Goal: Entertainment & Leisure: Consume media (video, audio)

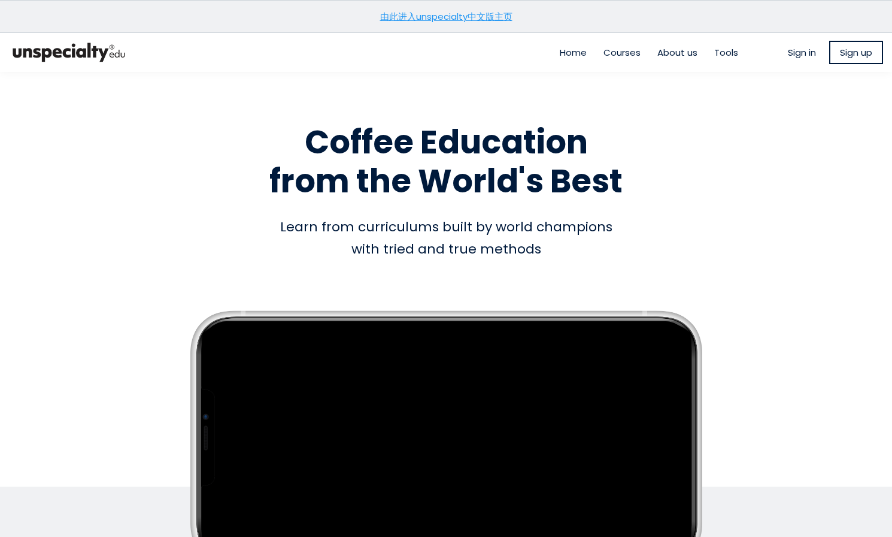
click at [404, 17] on link "由此进入unspecialty中文版主页" at bounding box center [446, 16] width 132 height 13
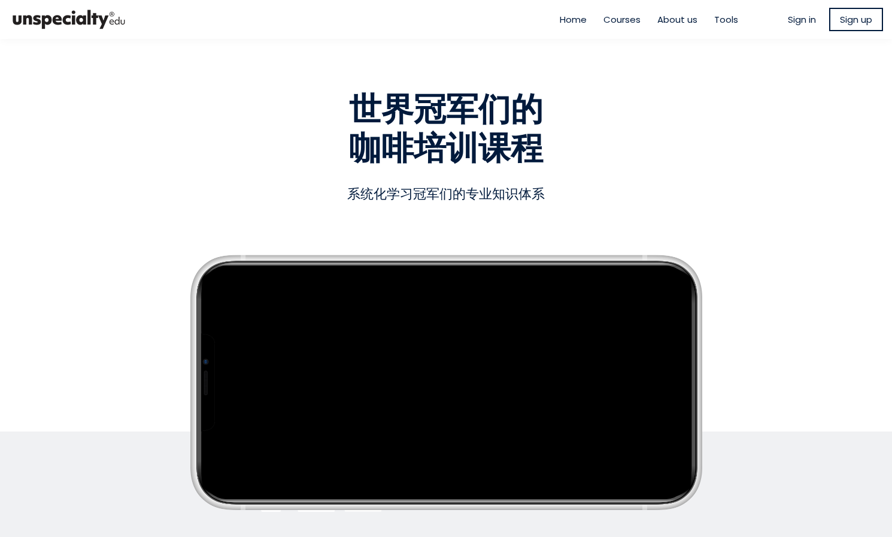
type input "**********"
click at [719, 171] on div "Empty space, drag to resize 世界冠军们的 咖啡培训课程 世界冠军们的 咖啡培训课程 系统化学习冠军们的专业知识体系 系统化学习冠军…" at bounding box center [446, 295] width 701 height 464
click at [792, 21] on span "Sign in" at bounding box center [802, 20] width 28 height 14
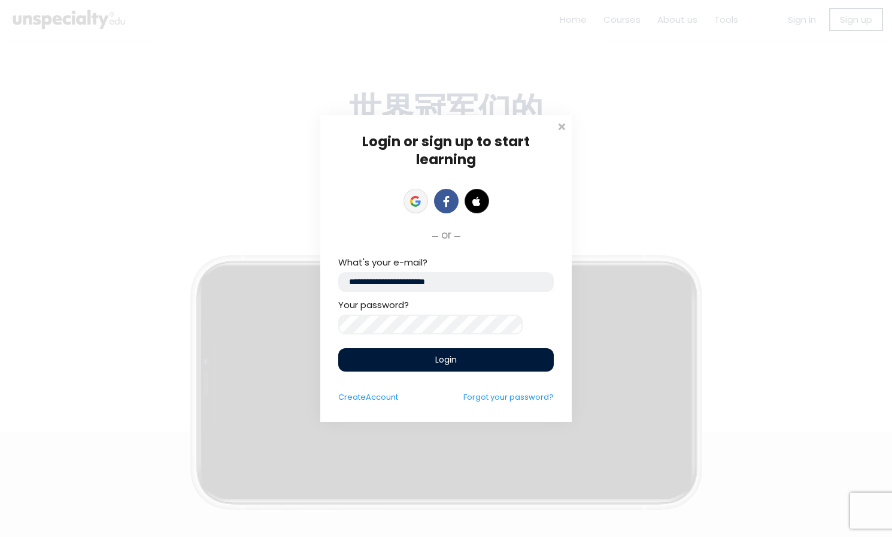
click at [415, 190] on link at bounding box center [416, 201] width 25 height 25
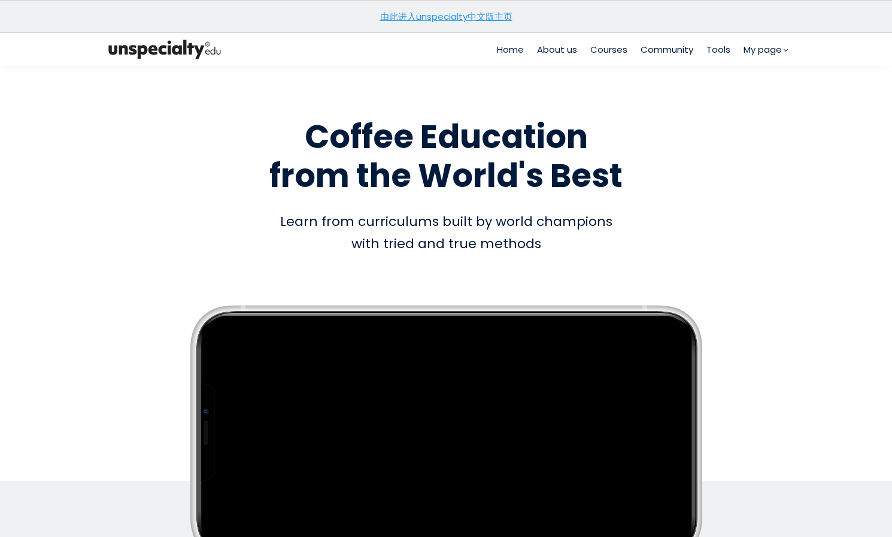
click at [462, 15] on link "由此进入unspecialty中文版主页" at bounding box center [446, 16] width 132 height 13
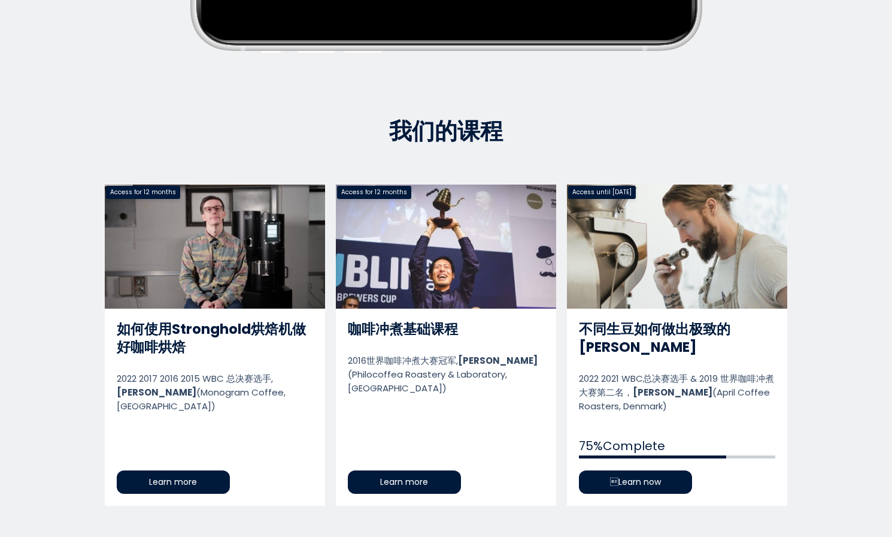
scroll to position [479, 0]
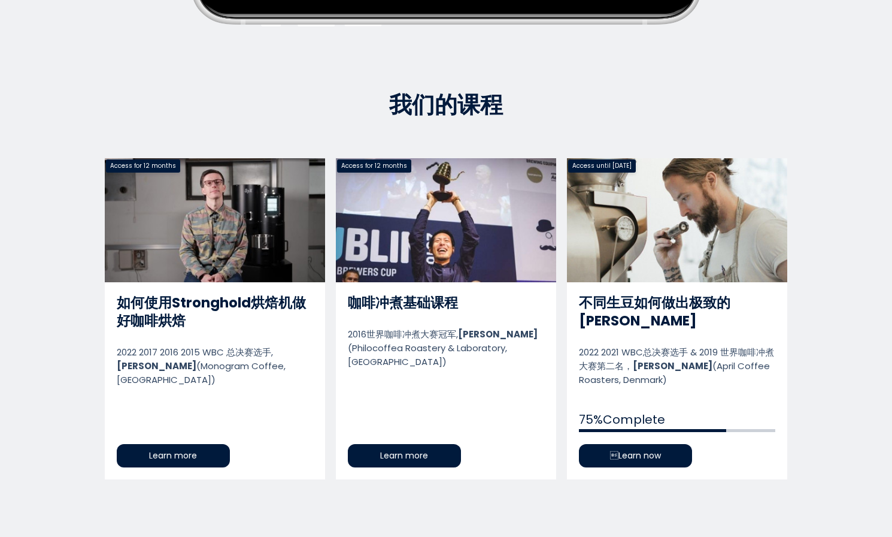
click at [645, 441] on link "不同生豆如何做出极致的[PERSON_NAME]" at bounding box center [677, 318] width 220 height 321
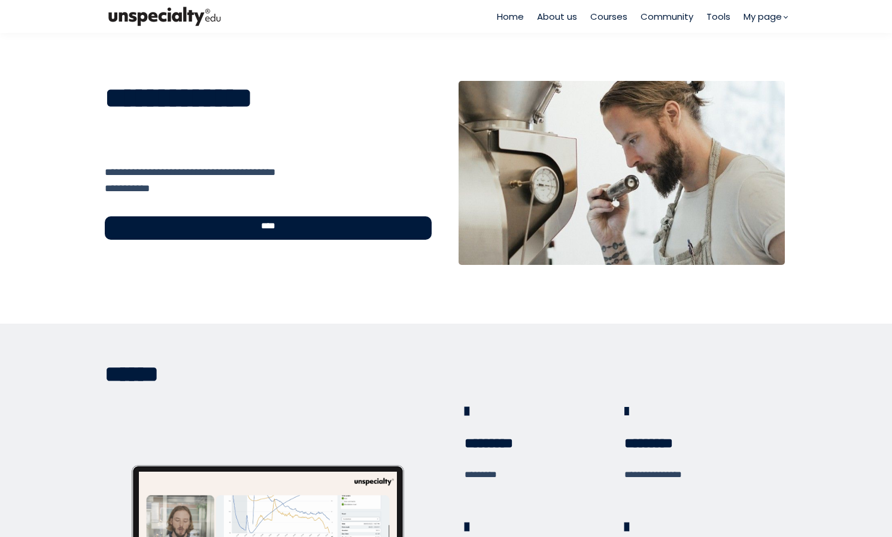
click at [336, 229] on div "****" at bounding box center [268, 227] width 327 height 23
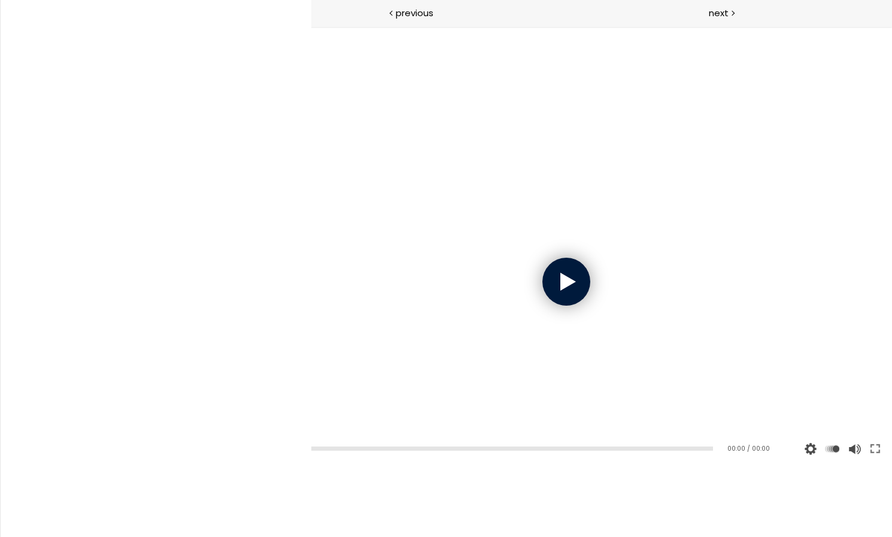
scroll to position [894, 0]
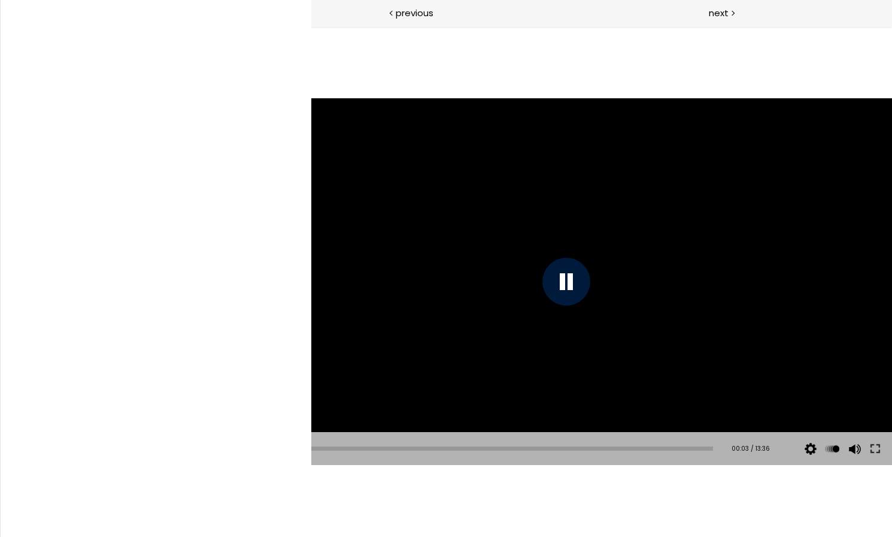
click at [259, 447] on button at bounding box center [259, 449] width 36 height 34
click at [316, 500] on div "Click for sound @keyframes VOLUME_SMALL_WAVE_FLASH { 0% { opacity: 0; } 33% { o…" at bounding box center [567, 281] width 652 height 510
click at [555, 52] on div "Click for sound @keyframes VOLUME_SMALL_WAVE_FLASH { 0% { opacity: 0; } 33% { o…" at bounding box center [567, 281] width 652 height 510
click at [283, 498] on div "Click for sound @keyframes VOLUME_SMALL_WAVE_FLASH { 0% { opacity: 0; } 33% { o…" at bounding box center [567, 281] width 652 height 510
click at [828, 59] on div "Click for sound @keyframes VOLUME_SMALL_WAVE_FLASH { 0% { opacity: 0; } 33% { o…" at bounding box center [567, 281] width 652 height 510
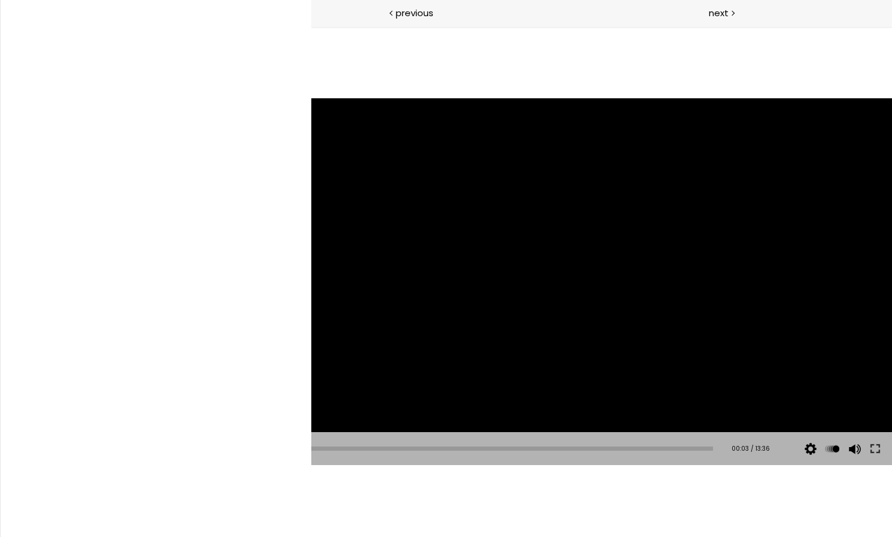
click at [264, 447] on button at bounding box center [259, 449] width 36 height 34
click at [252, 449] on button at bounding box center [259, 449] width 36 height 34
click at [449, 509] on div "Click for sound @keyframes VOLUME_SMALL_WAVE_FLASH { 0% { opacity: 0; } 33% { o…" at bounding box center [567, 281] width 652 height 510
click at [244, 452] on button at bounding box center [259, 449] width 36 height 34
click at [659, 509] on div "Click for sound @keyframes VOLUME_SMALL_WAVE_FLASH { 0% { opacity: 0; } 33% { o…" at bounding box center [567, 281] width 652 height 510
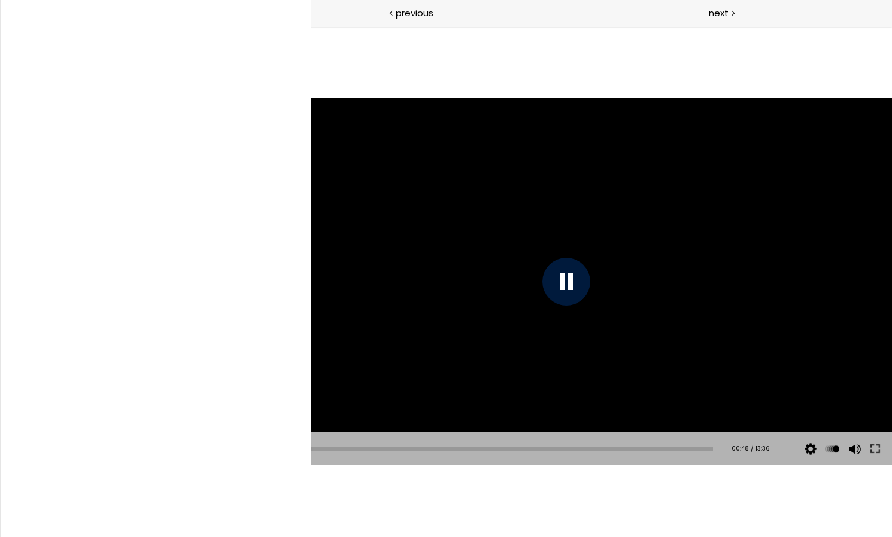
click at [147, 262] on p "7-3. 我为什么不做拼配" at bounding box center [99, 268] width 116 height 13
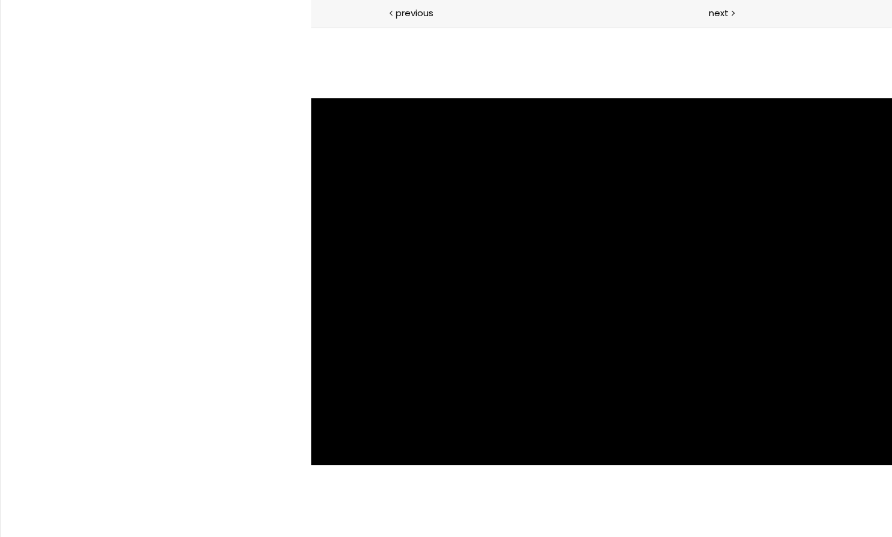
click at [530, 59] on div "Click for sound @keyframes VOLUME_SMALL_WAVE_FLASH { 0% { opacity: 0; } 33% { o…" at bounding box center [567, 281] width 652 height 510
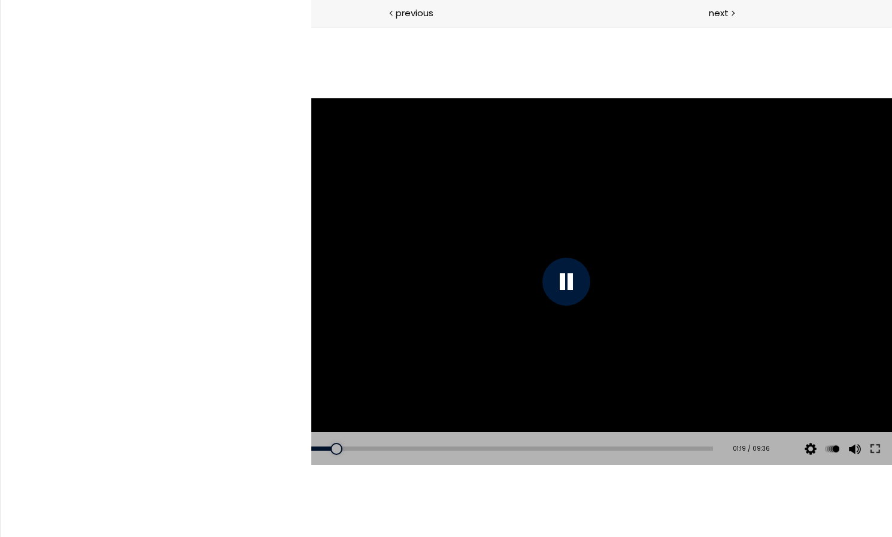
click at [579, 283] on div at bounding box center [567, 282] width 48 height 48
click at [743, 212] on div at bounding box center [567, 281] width 652 height 367
click at [550, 320] on div at bounding box center [567, 281] width 652 height 367
click at [577, 302] on div at bounding box center [567, 281] width 652 height 367
click at [730, 52] on div "Click for sound @keyframes VOLUME_SMALL_WAVE_FLASH { 0% { opacity: 0; } 33% { o…" at bounding box center [567, 281] width 652 height 510
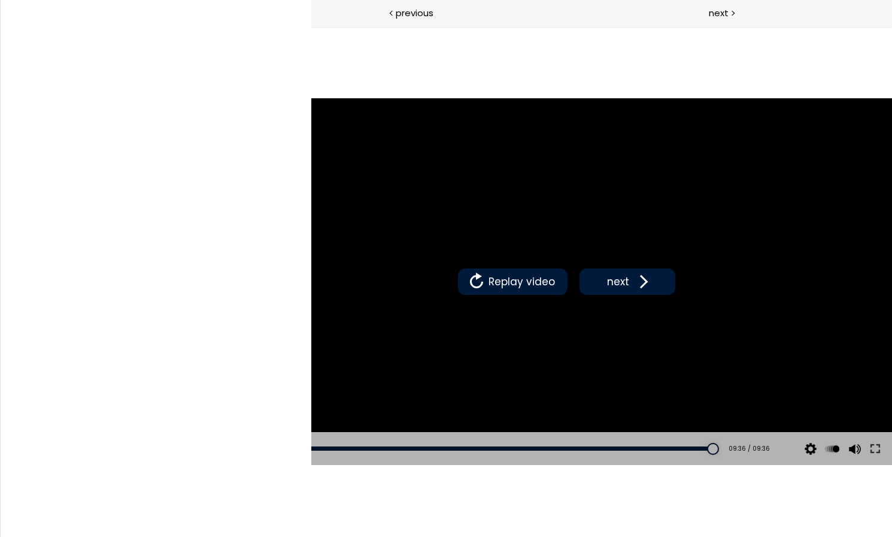
click at [779, 499] on div "Click for sound @keyframes VOLUME_SMALL_WAVE_FLASH { 0% { opacity: 0; } 33% { o…" at bounding box center [567, 281] width 652 height 510
click at [337, 59] on div "Click for sound @keyframes VOLUME_SMALL_WAVE_FLASH { 0% { opacity: 0; } 33% { o…" at bounding box center [567, 281] width 652 height 510
click at [141, 331] on link "8-1. 如何做好品控" at bounding box center [128, 337] width 211 height 13
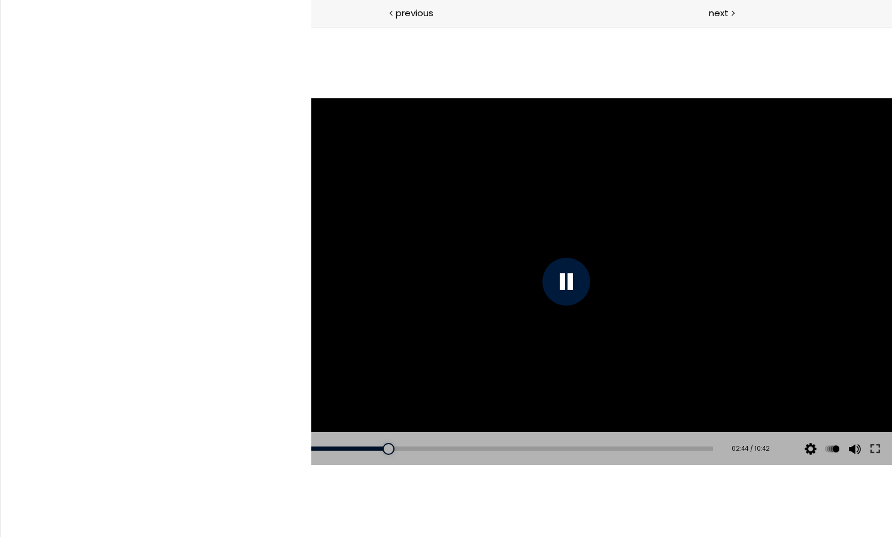
click at [513, 251] on div ""测量的数字就越低" → "测量的数字就越高" （口误）" at bounding box center [567, 281] width 652 height 367
